Goal: Information Seeking & Learning: Learn about a topic

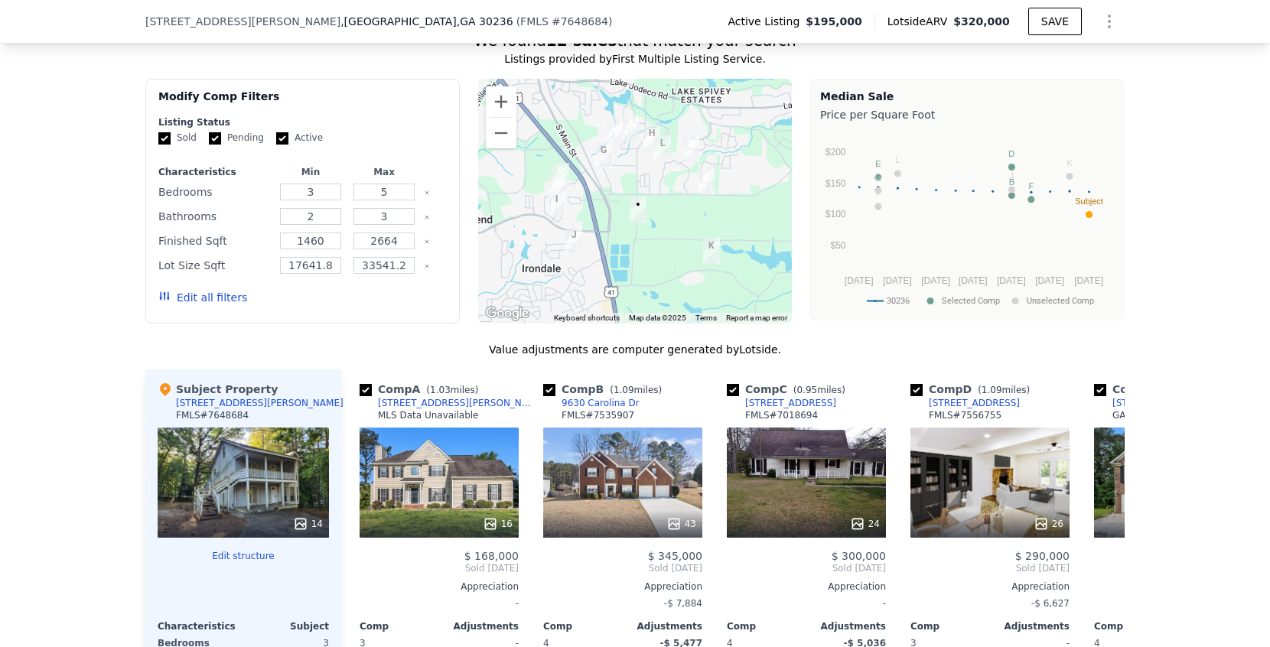
scroll to position [1264, 0]
click at [212, 142] on input "Pending" at bounding box center [215, 138] width 12 height 12
checkbox input "false"
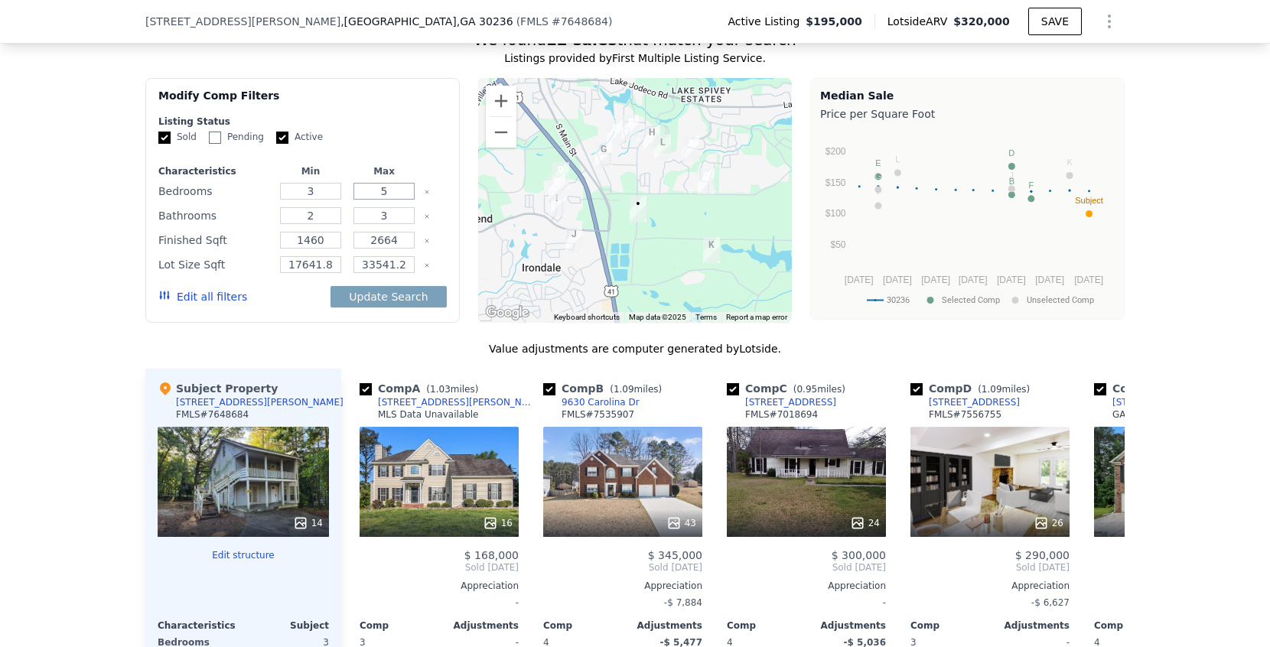
click at [400, 190] on input "5" at bounding box center [383, 191] width 60 height 17
type input "4"
click at [398, 220] on input "3" at bounding box center [383, 215] width 60 height 17
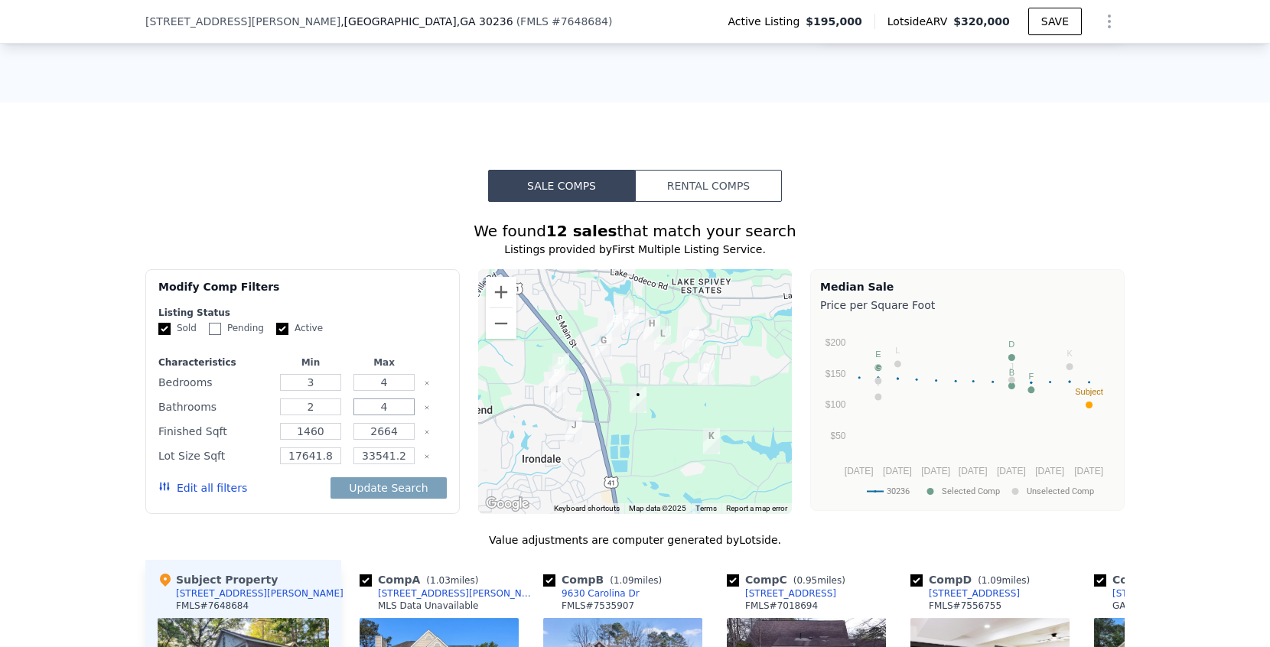
scroll to position [1071, 0]
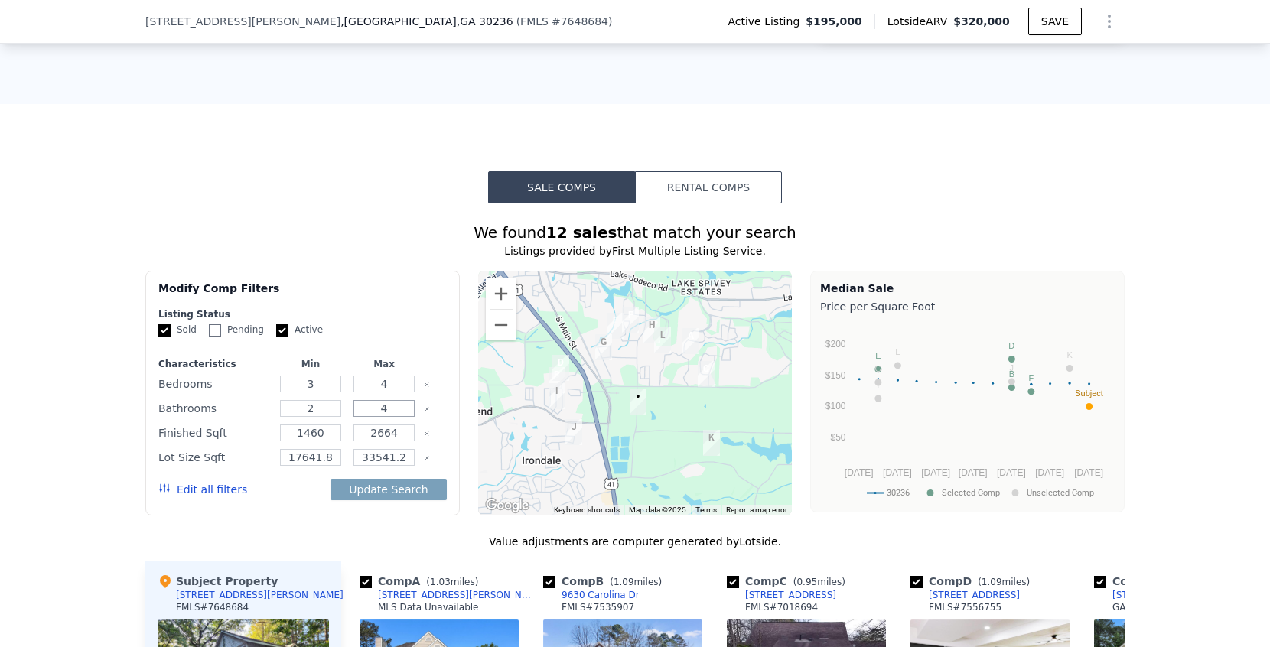
type input "4"
click at [317, 411] on input "2" at bounding box center [310, 408] width 60 height 17
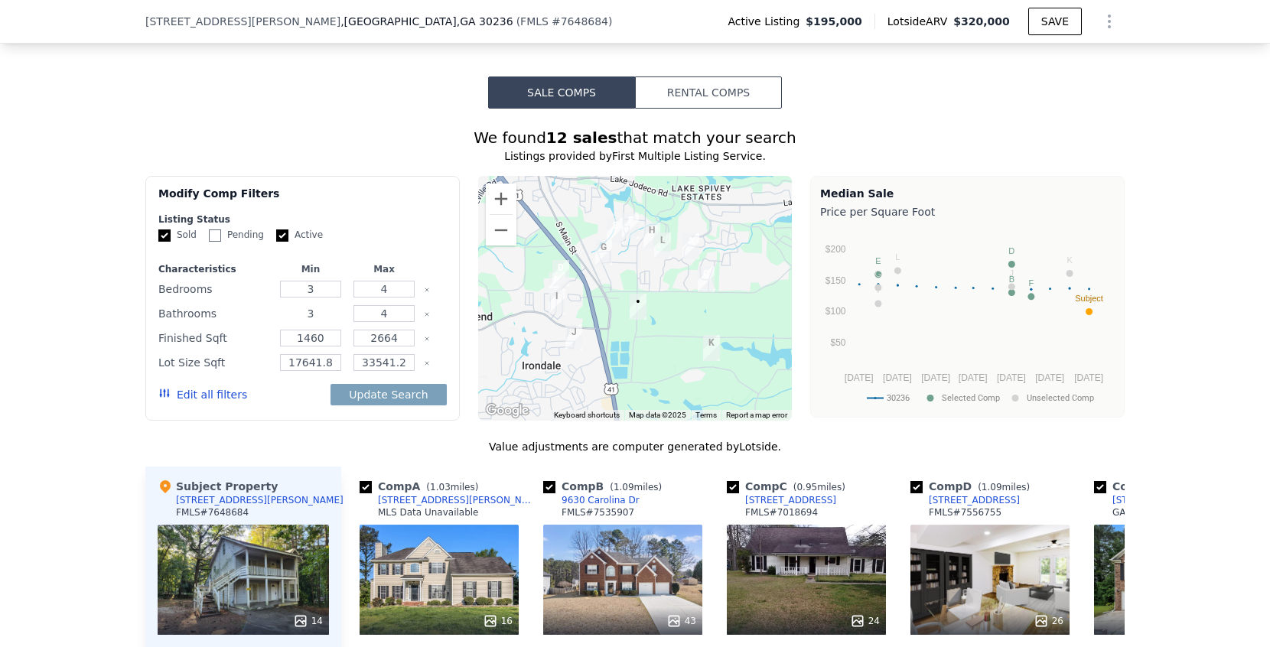
scroll to position [1178, 0]
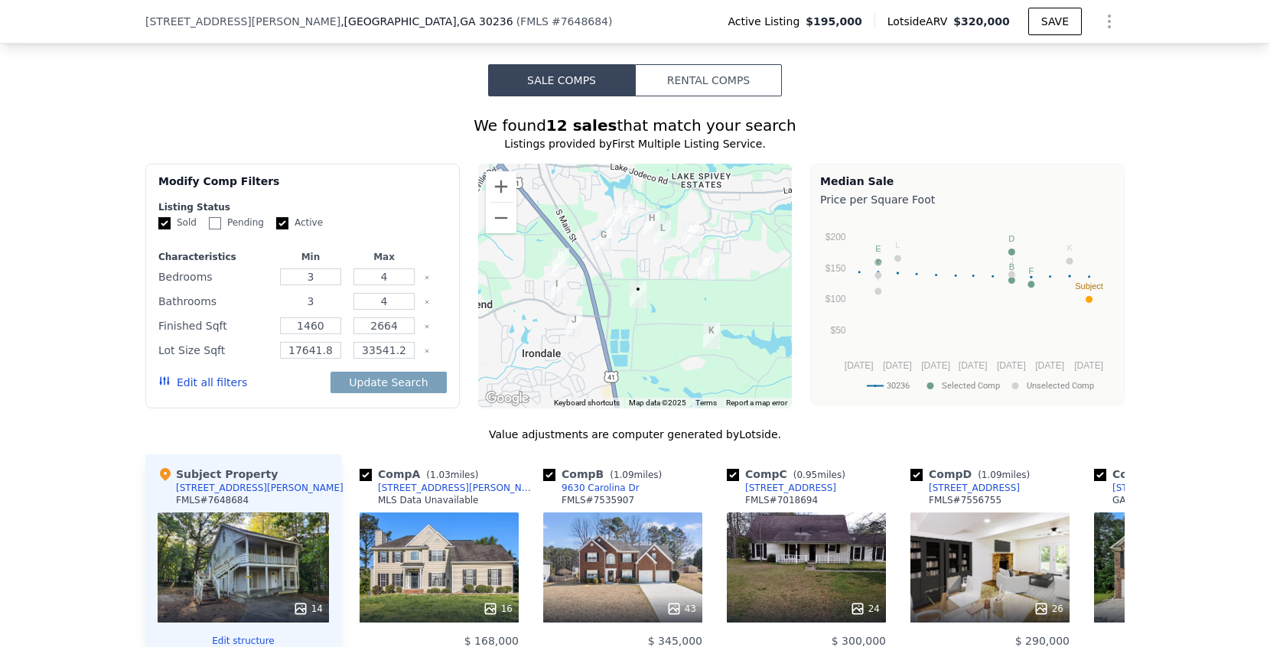
type input "3"
click at [331, 328] on input "1460" at bounding box center [310, 325] width 60 height 17
type input "1756"
click at [403, 324] on input "2664" at bounding box center [383, 325] width 60 height 17
type input "2"
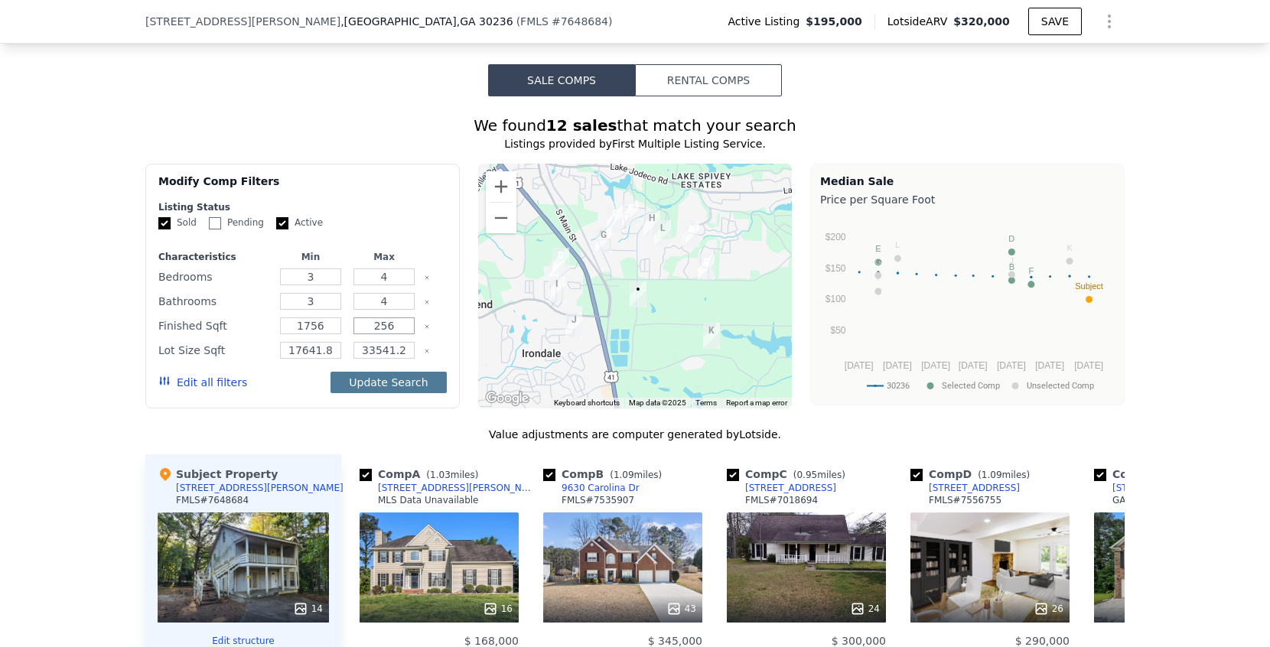
type input "256"
click at [403, 386] on button "Update Search" at bounding box center [388, 382] width 116 height 21
click at [331, 349] on input "17641" at bounding box center [310, 350] width 60 height 17
type input "1"
click at [427, 350] on icon "Clear" at bounding box center [427, 351] width 6 height 6
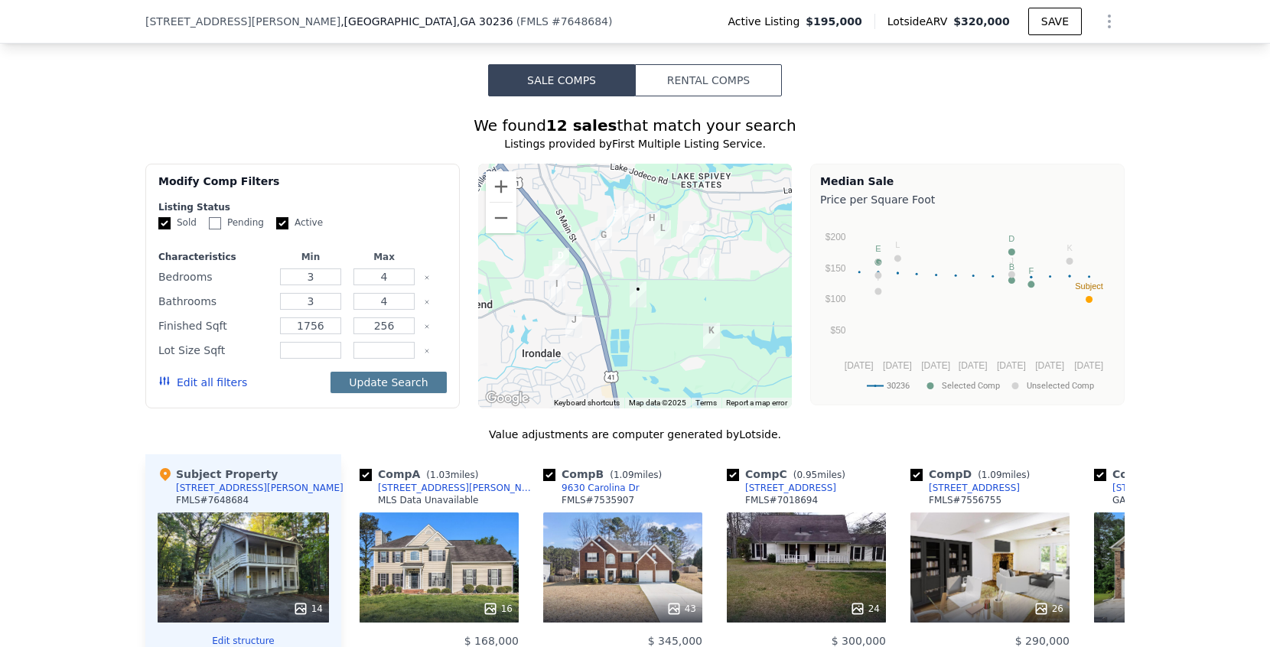
click at [401, 381] on button "Update Search" at bounding box center [388, 382] width 116 height 21
click at [402, 325] on input "256" at bounding box center [383, 325] width 60 height 17
type input "2256"
click at [402, 382] on button "Update Search" at bounding box center [388, 382] width 116 height 21
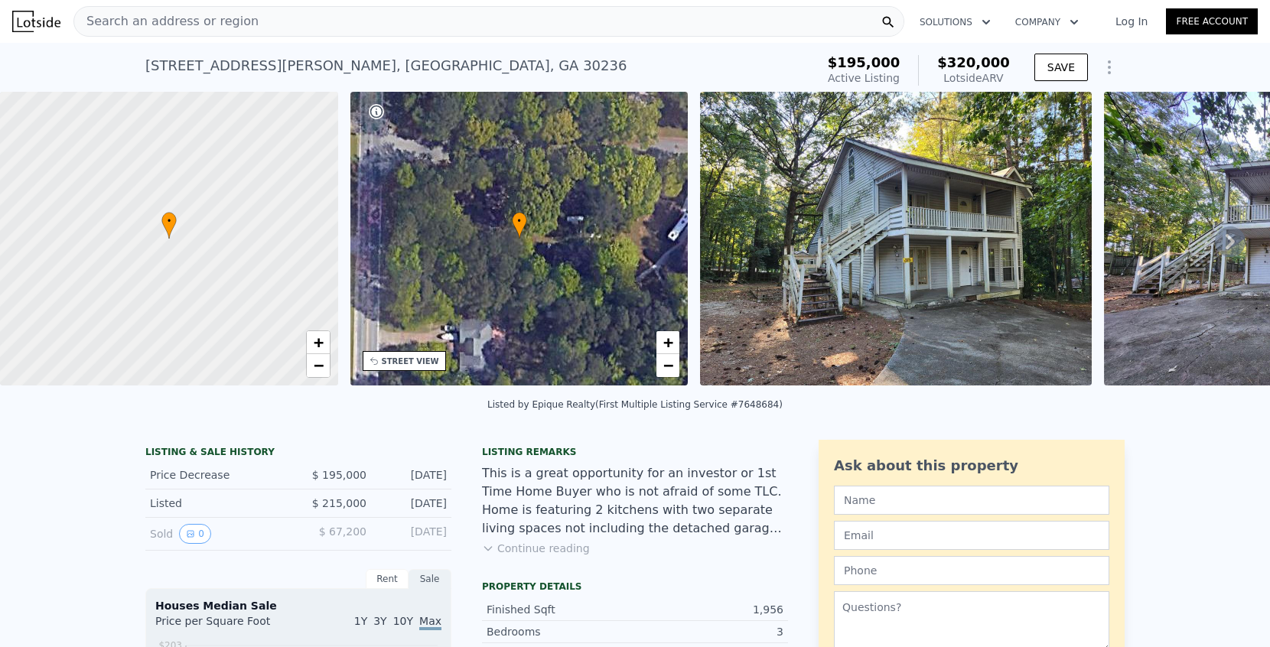
scroll to position [0, 0]
